Goal: Transaction & Acquisition: Purchase product/service

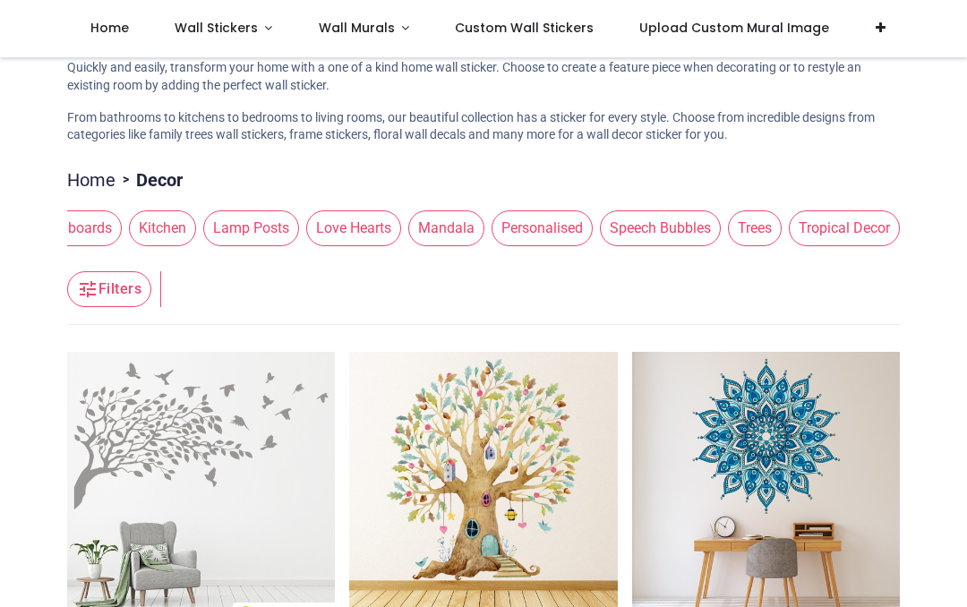
scroll to position [0, 1541]
click at [435, 218] on span "Mandala" at bounding box center [446, 229] width 76 height 36
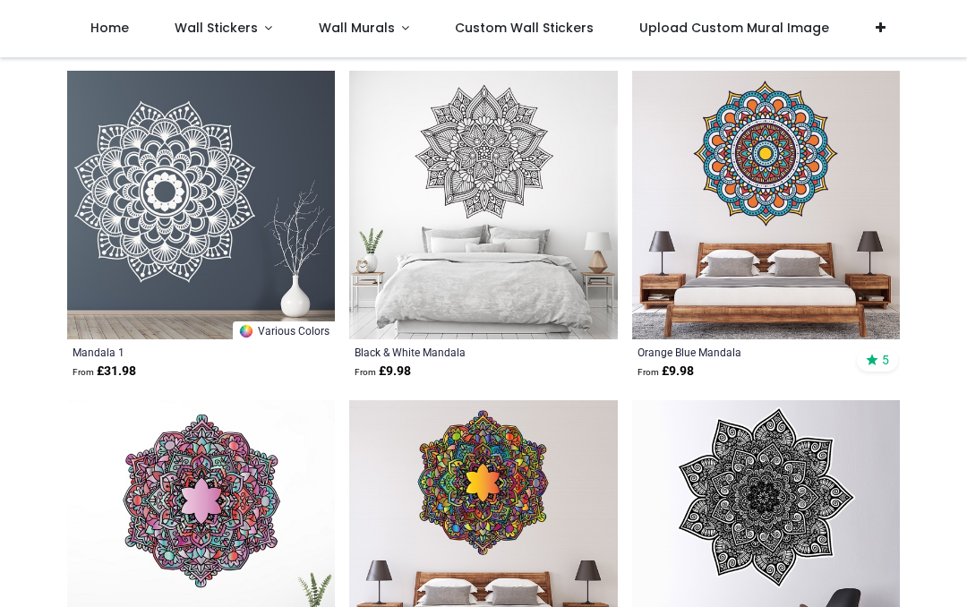
scroll to position [2344, 0]
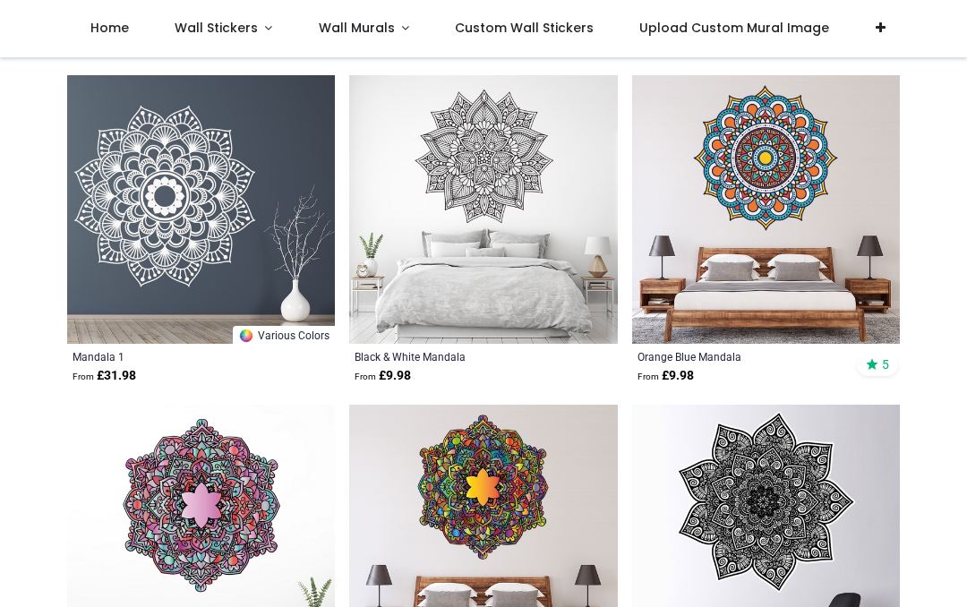
click at [178, 213] on img at bounding box center [201, 209] width 268 height 268
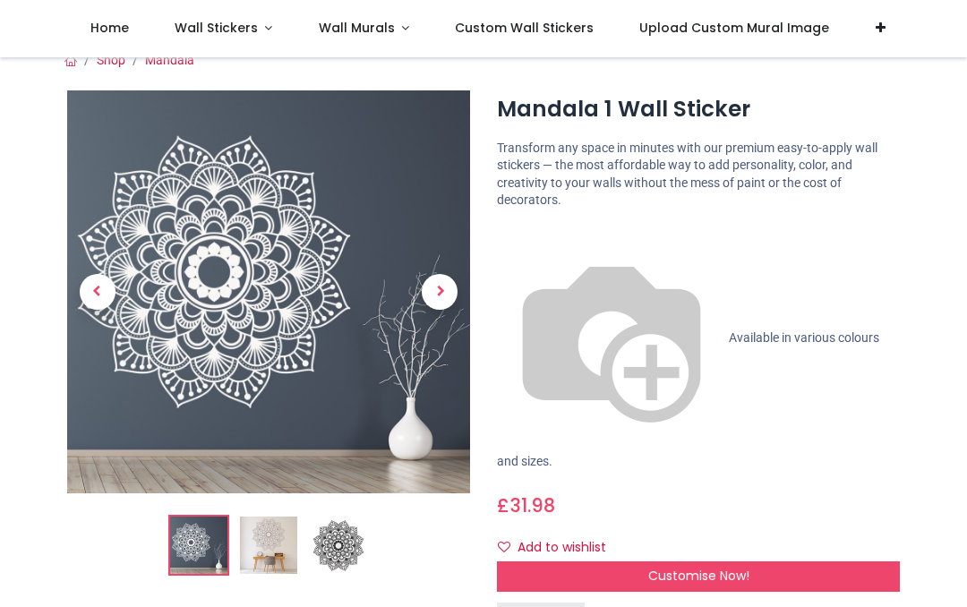
scroll to position [21, 0]
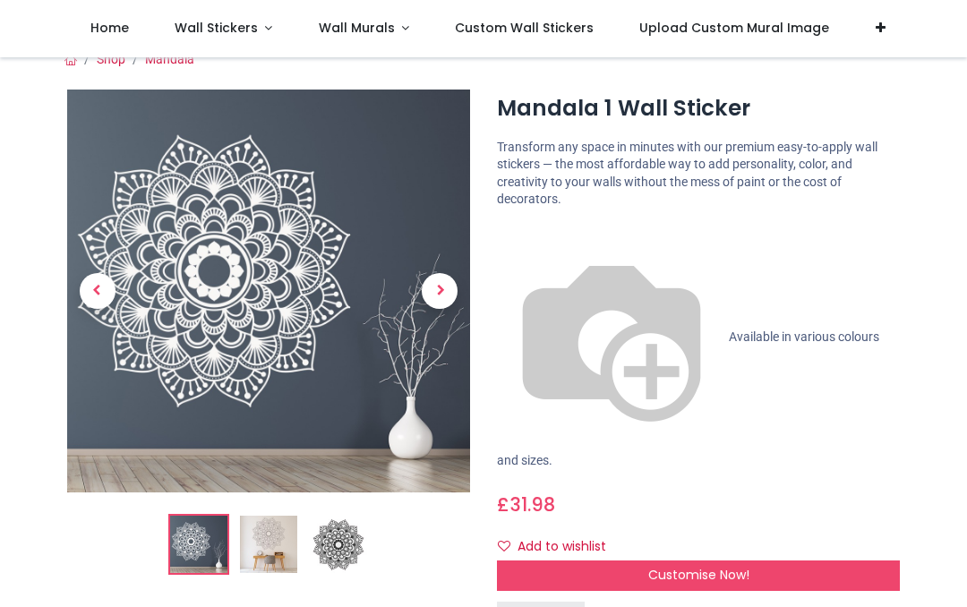
click at [443, 288] on span "Next" at bounding box center [440, 291] width 36 height 36
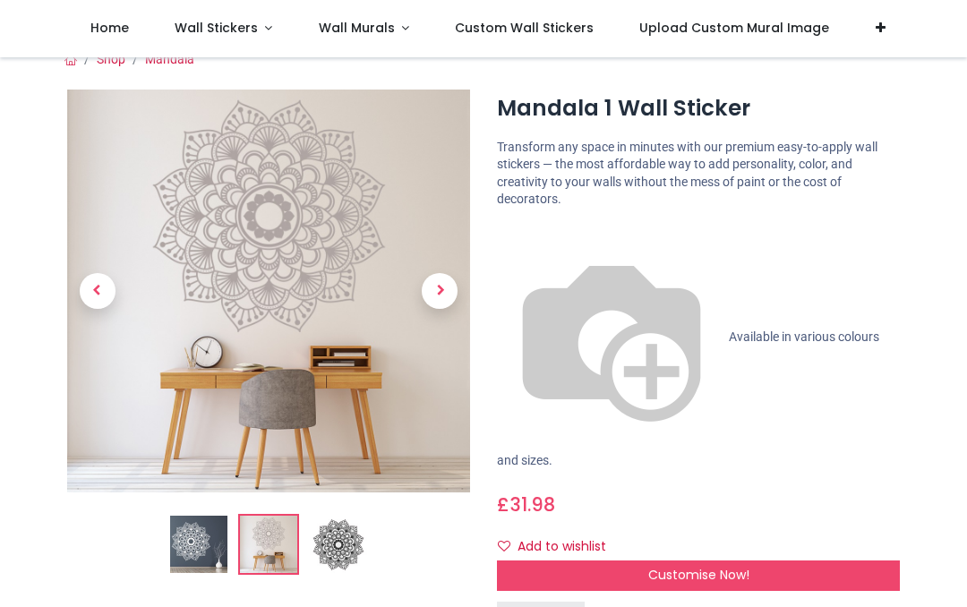
click at [688, 566] on span "Customise Now!" at bounding box center [699, 575] width 101 height 18
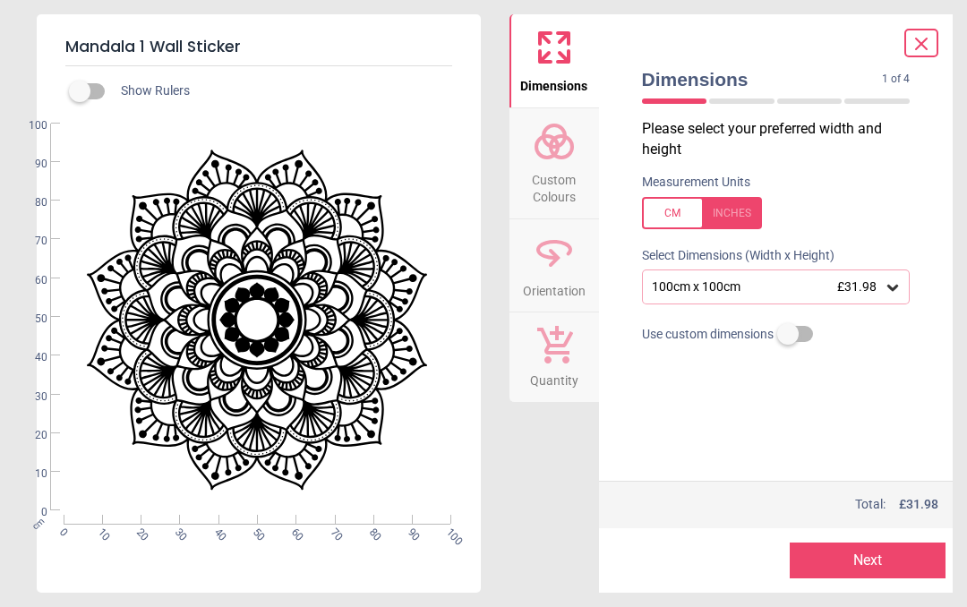
click at [551, 153] on icon at bounding box center [554, 141] width 43 height 43
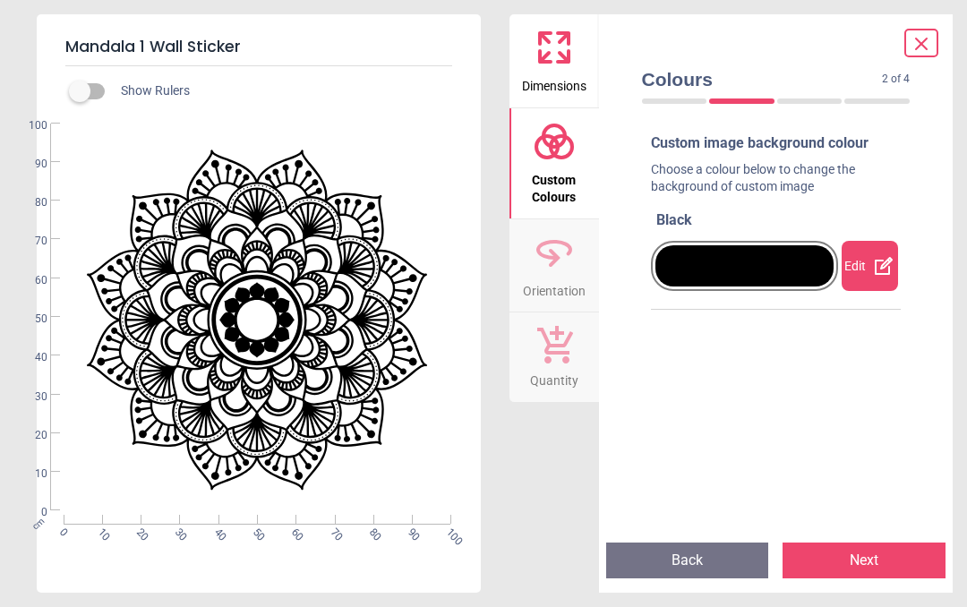
click at [869, 546] on button "Next" at bounding box center [864, 561] width 163 height 36
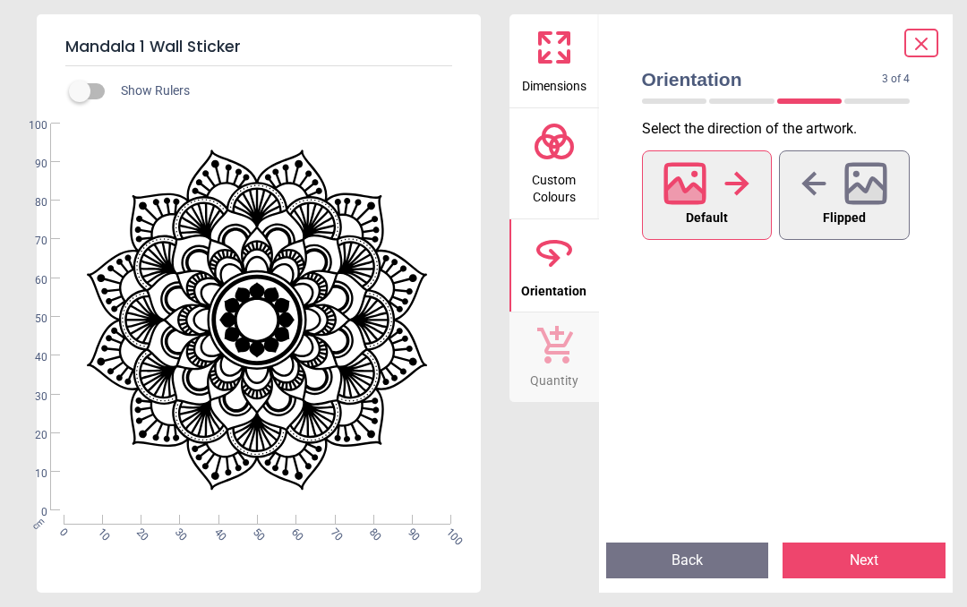
click at [696, 554] on button "Back" at bounding box center [687, 561] width 163 height 36
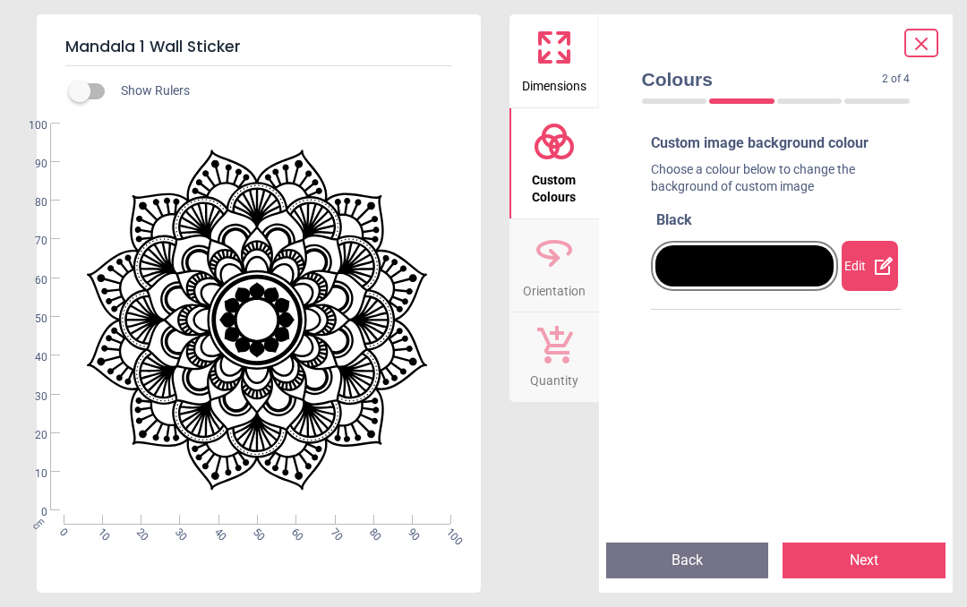
click at [706, 256] on div at bounding box center [745, 265] width 179 height 41
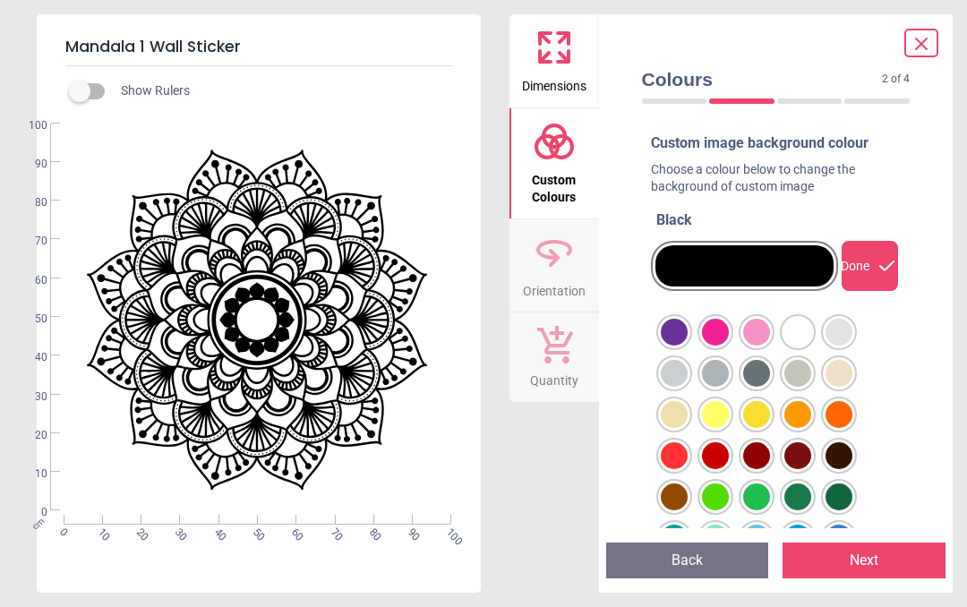
click at [688, 319] on div at bounding box center [674, 332] width 27 height 27
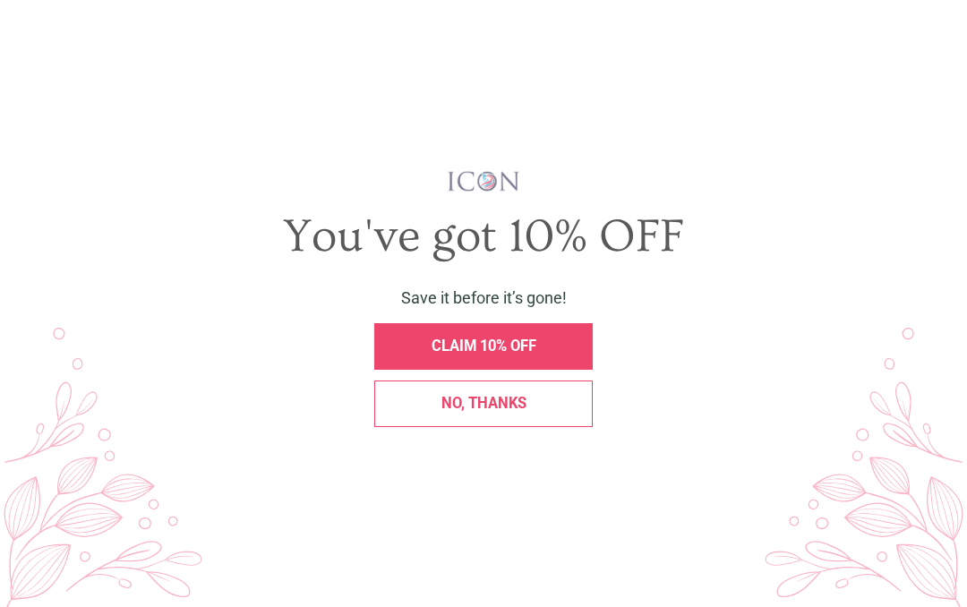
scroll to position [0, 0]
click at [468, 392] on div "No, thanks" at bounding box center [483, 404] width 219 height 47
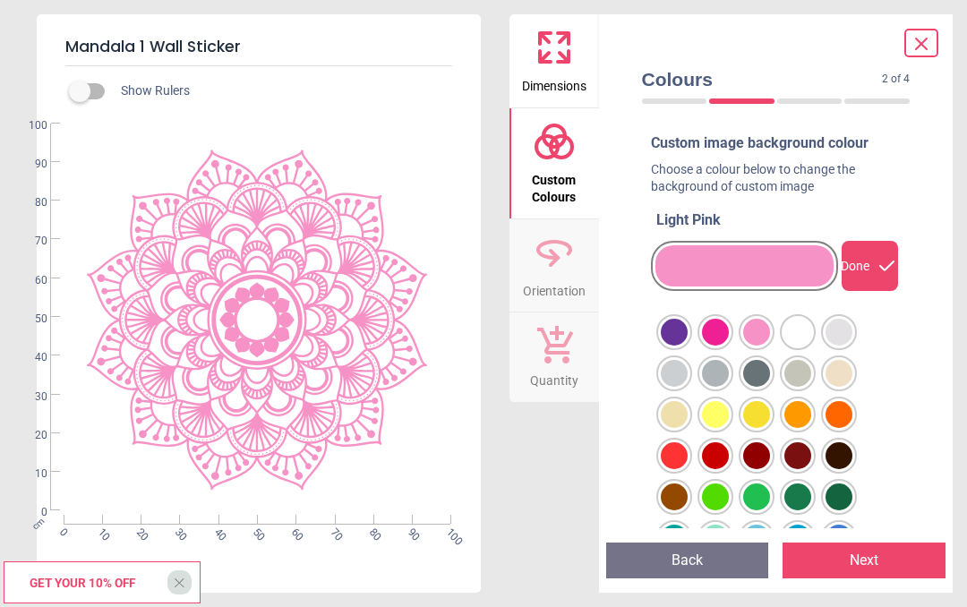
click at [688, 325] on div at bounding box center [674, 332] width 27 height 27
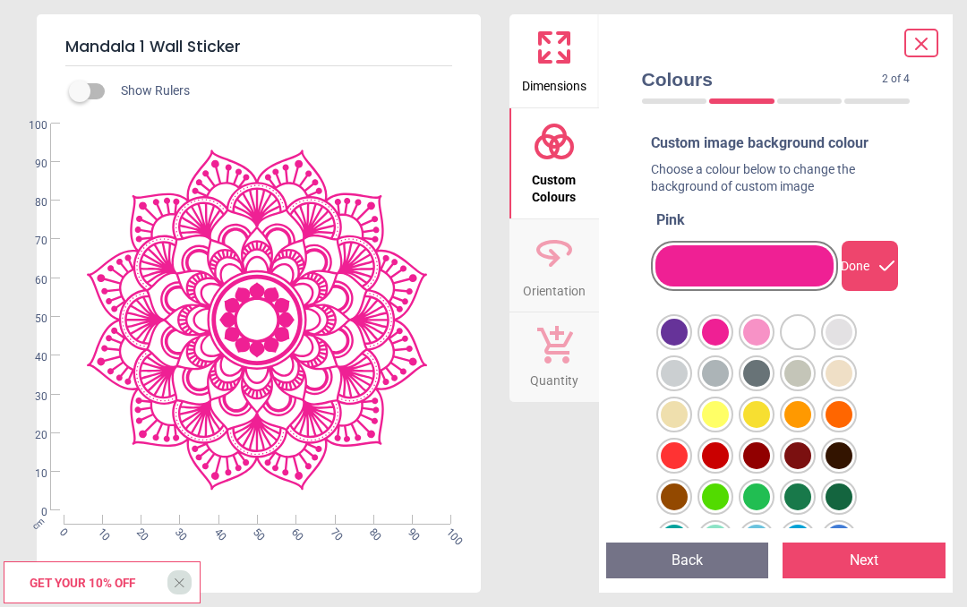
click at [855, 556] on button "Next" at bounding box center [864, 561] width 163 height 36
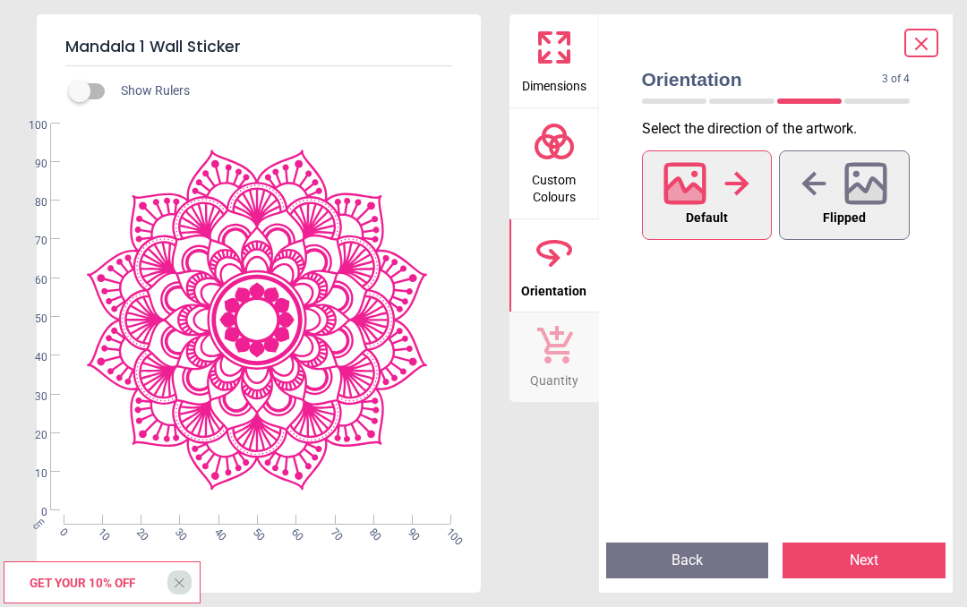
click at [562, 66] on icon at bounding box center [554, 47] width 43 height 43
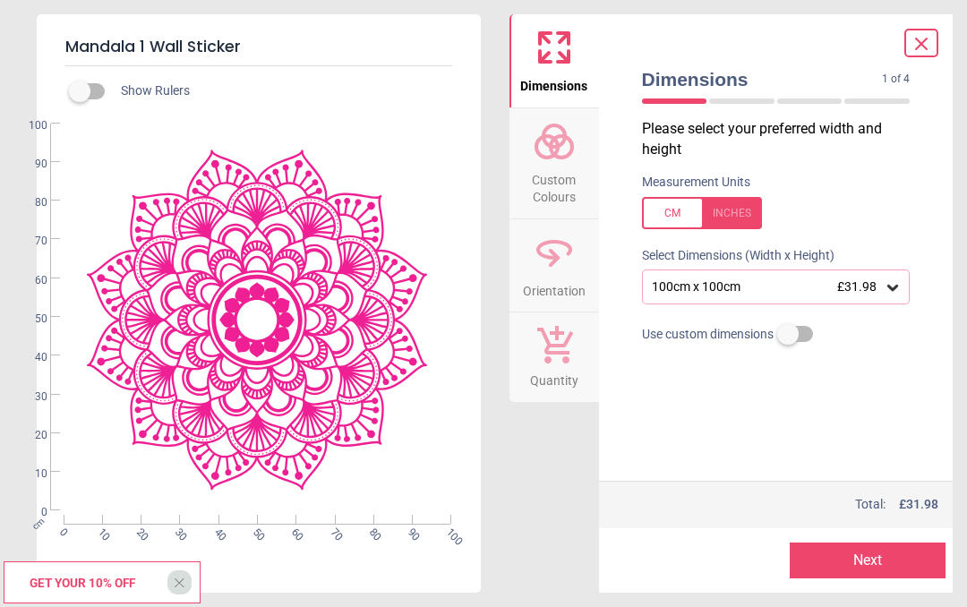
click at [893, 282] on icon at bounding box center [893, 288] width 18 height 18
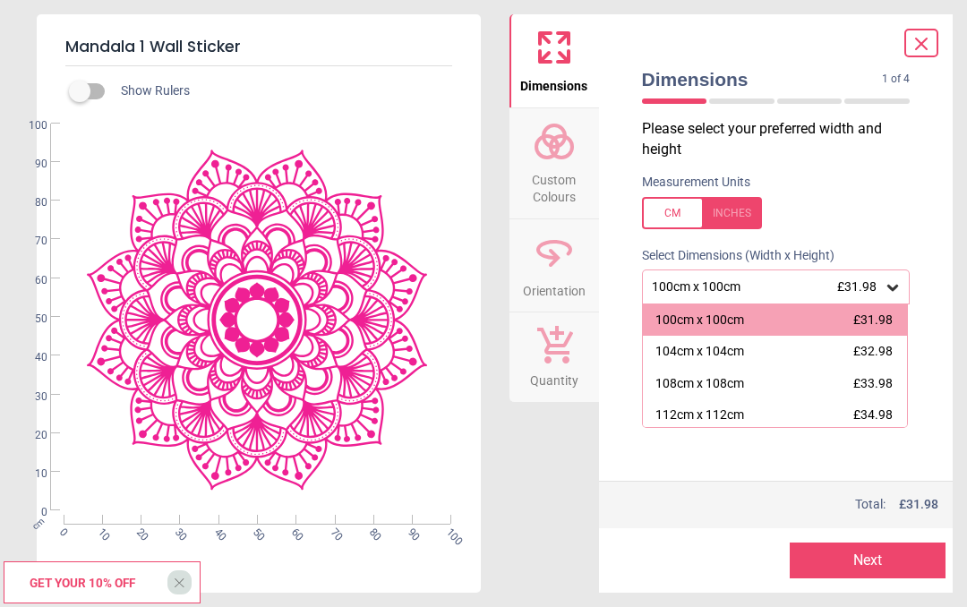
click at [688, 401] on div "112cm x 112cm £34.98" at bounding box center [775, 416] width 265 height 32
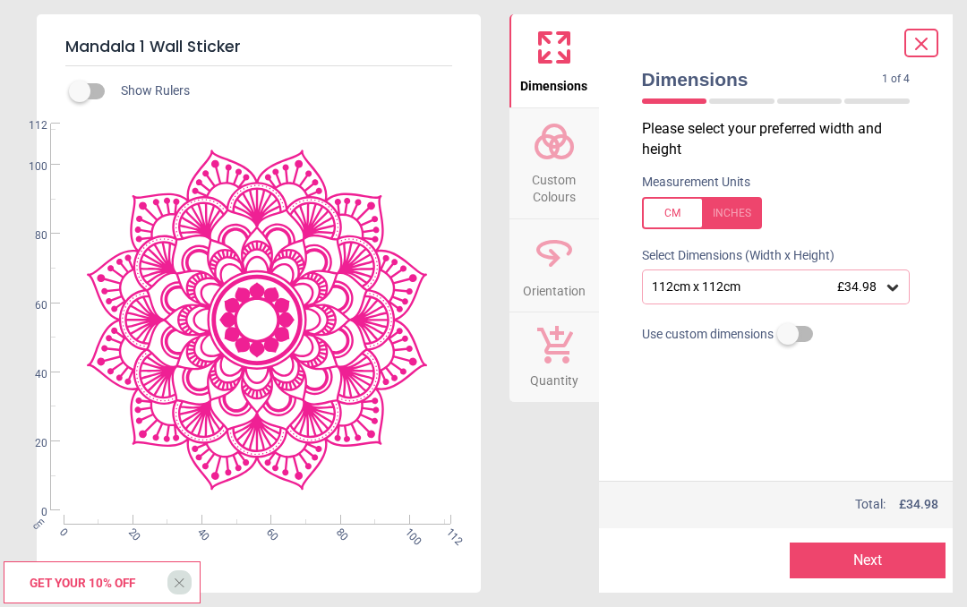
click at [906, 279] on div "112cm x 112cm £34.98" at bounding box center [776, 287] width 269 height 34
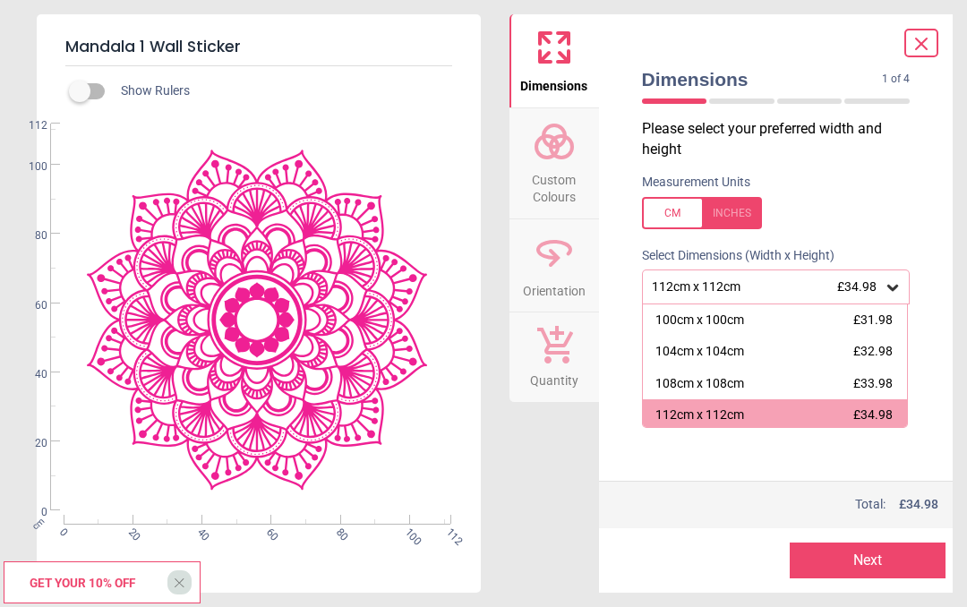
scroll to position [3, 0]
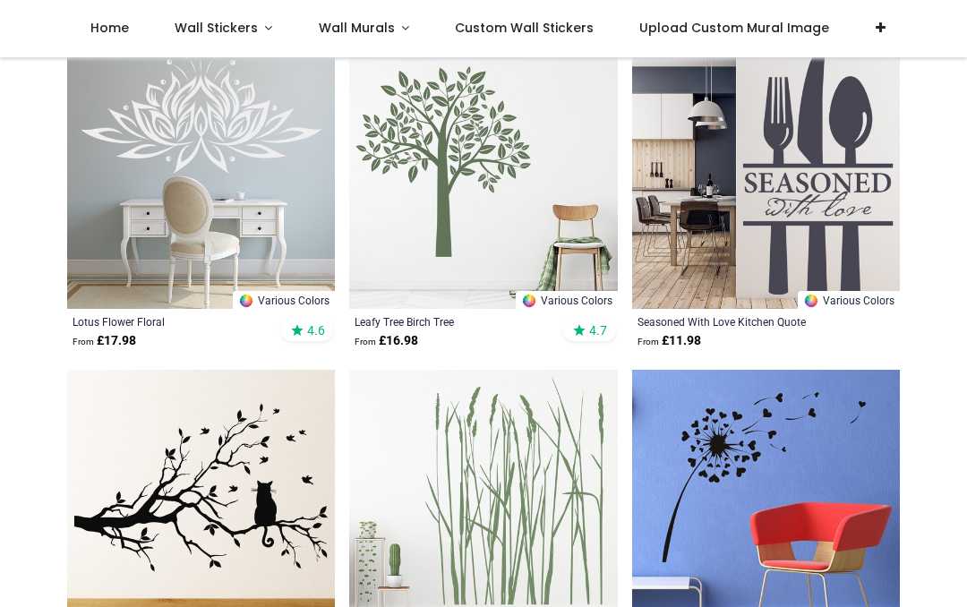
scroll to position [2342, 0]
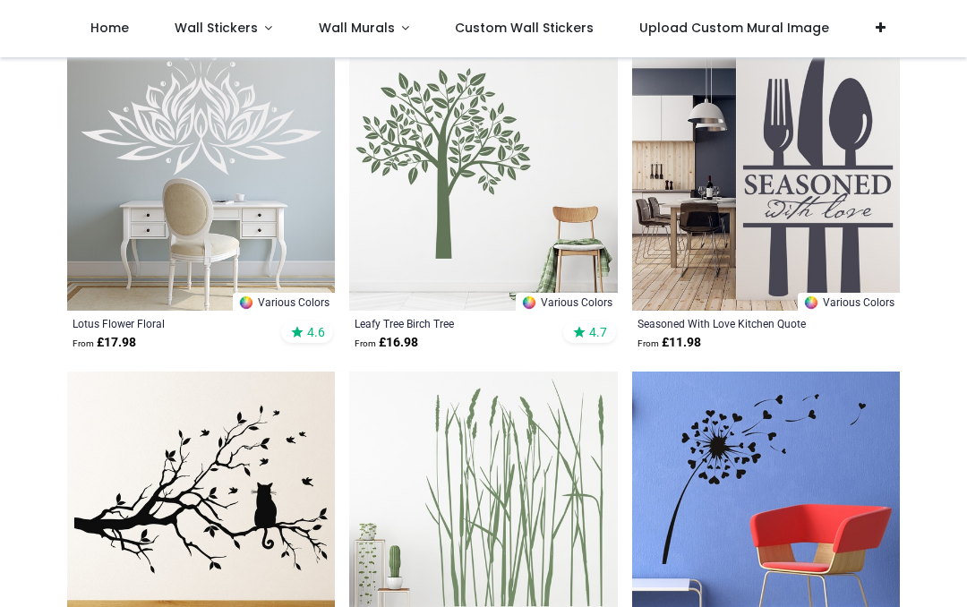
click at [159, 133] on img at bounding box center [201, 177] width 268 height 268
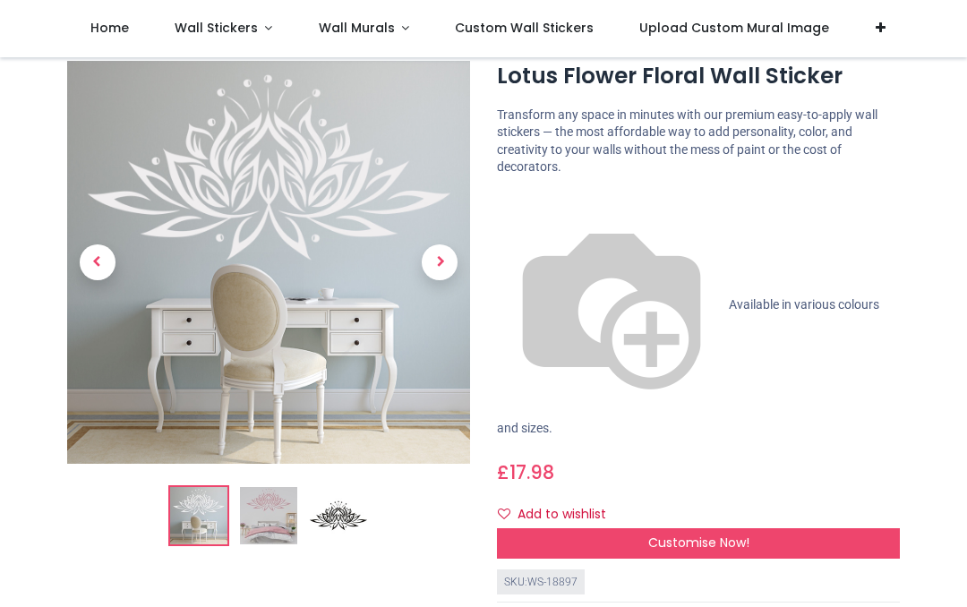
scroll to position [52, 0]
click at [694, 535] on span "Customise Now!" at bounding box center [699, 544] width 101 height 18
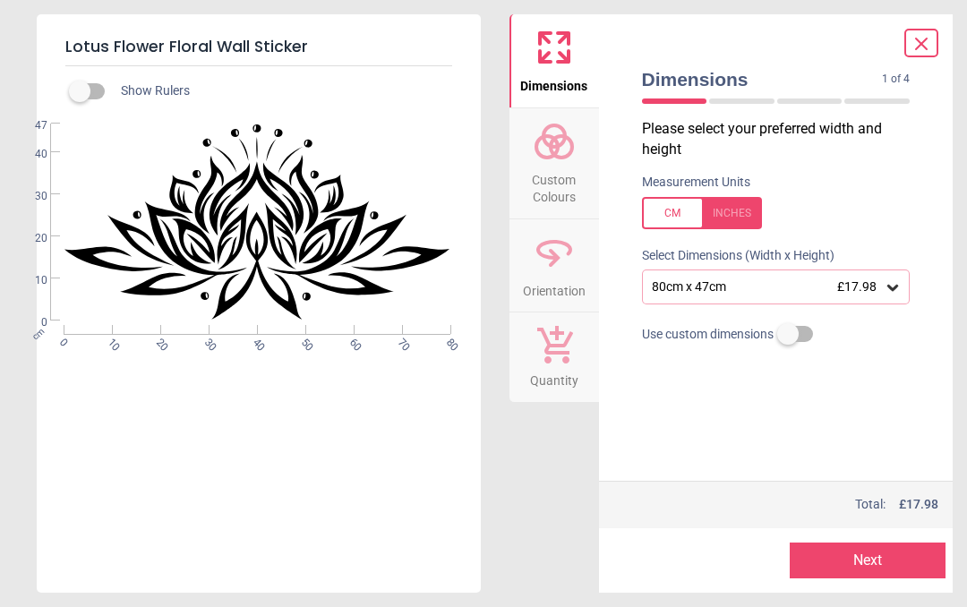
click at [905, 291] on div "80cm x 47cm £17.98" at bounding box center [776, 287] width 269 height 34
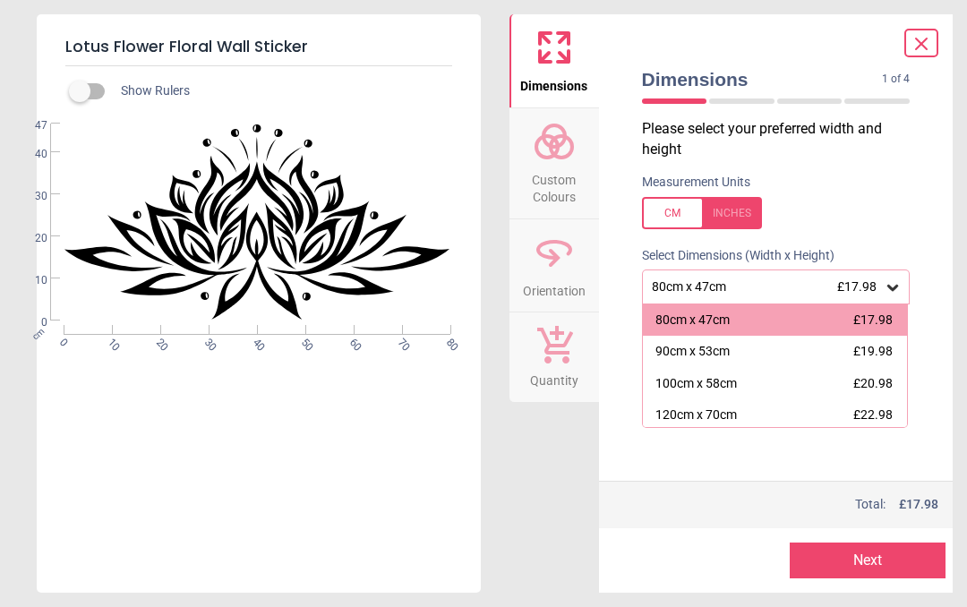
click at [683, 411] on div "120cm x 70cm" at bounding box center [697, 416] width 82 height 18
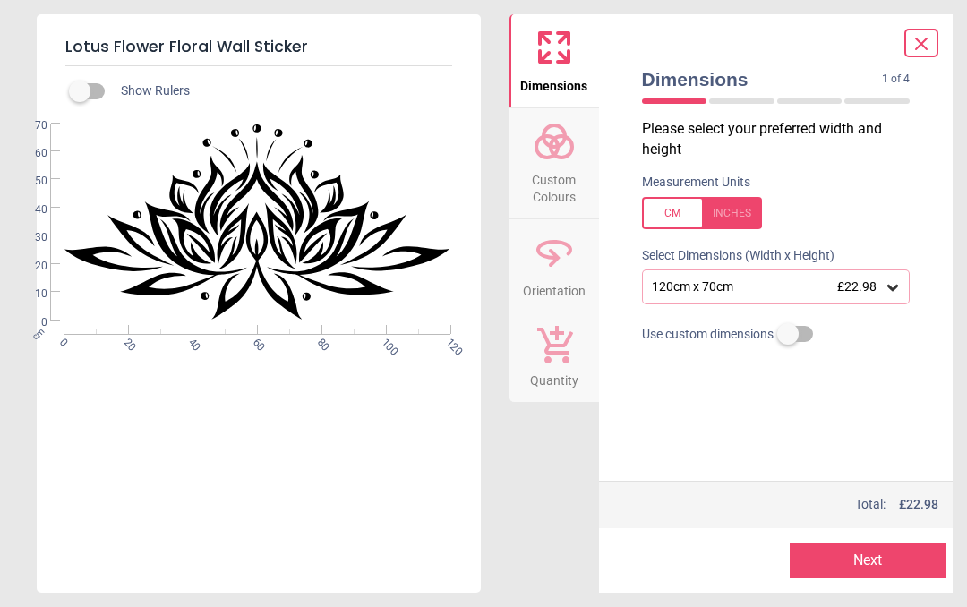
click at [552, 163] on span "Custom Colours" at bounding box center [554, 185] width 86 height 44
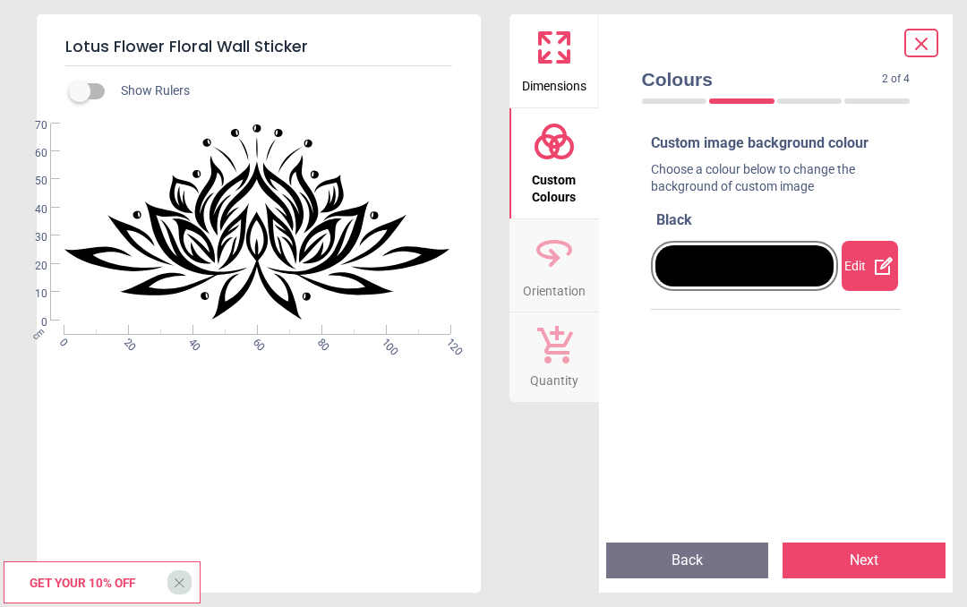
click at [867, 256] on div "Edit" at bounding box center [870, 266] width 56 height 50
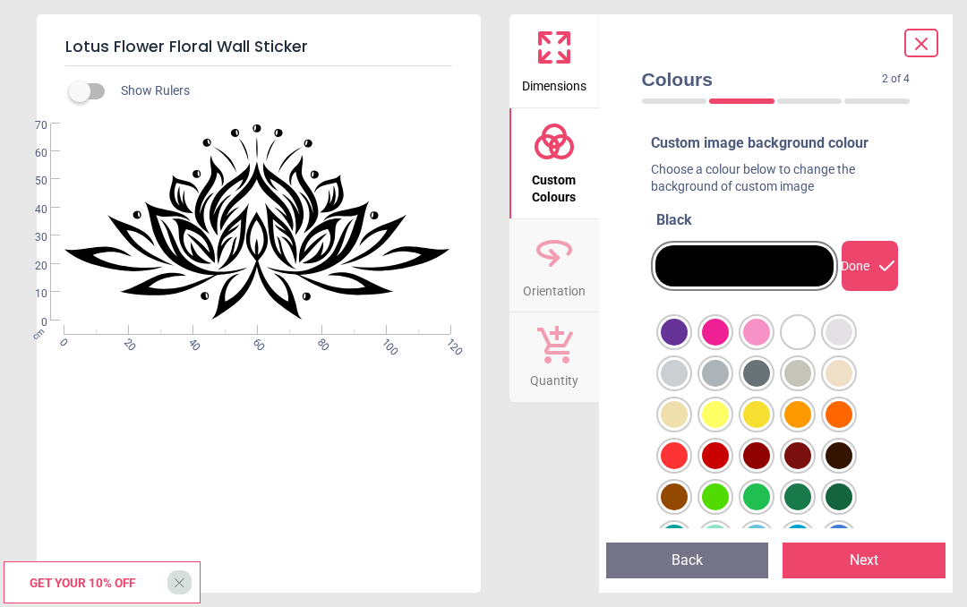
click at [688, 322] on div at bounding box center [674, 332] width 27 height 27
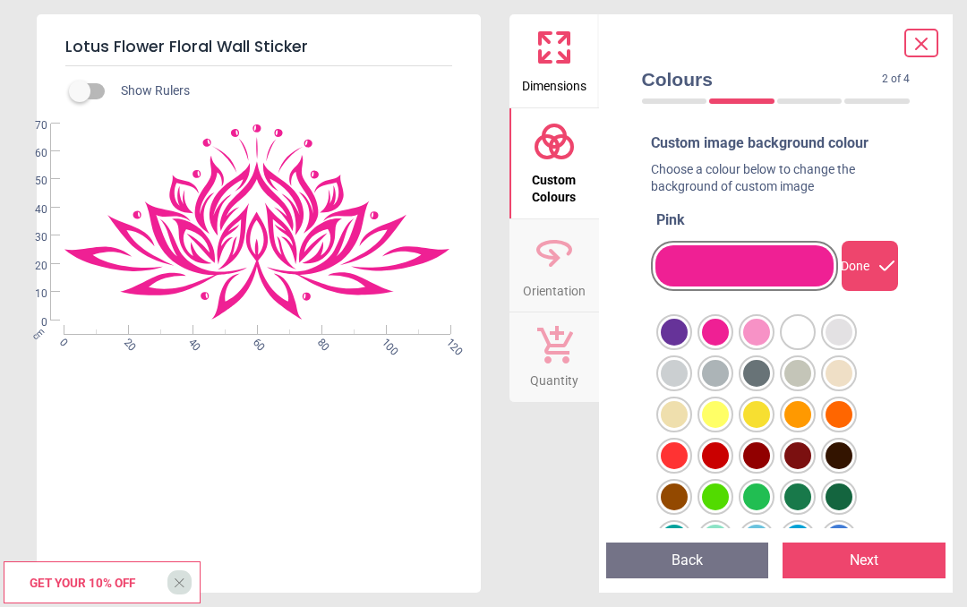
click at [688, 322] on div at bounding box center [674, 332] width 27 height 27
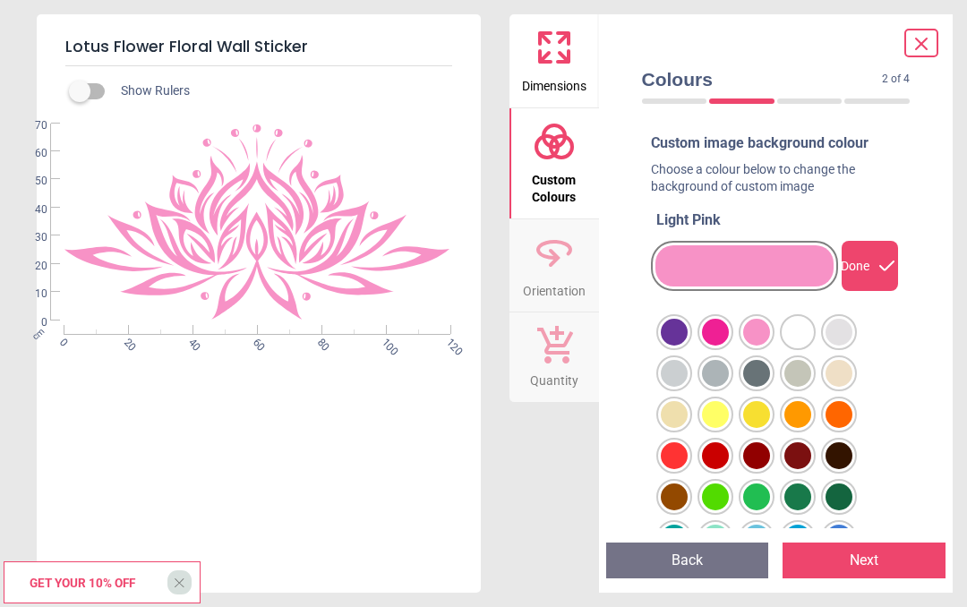
click at [844, 551] on button "Next" at bounding box center [864, 561] width 163 height 36
